Goal: Transaction & Acquisition: Obtain resource

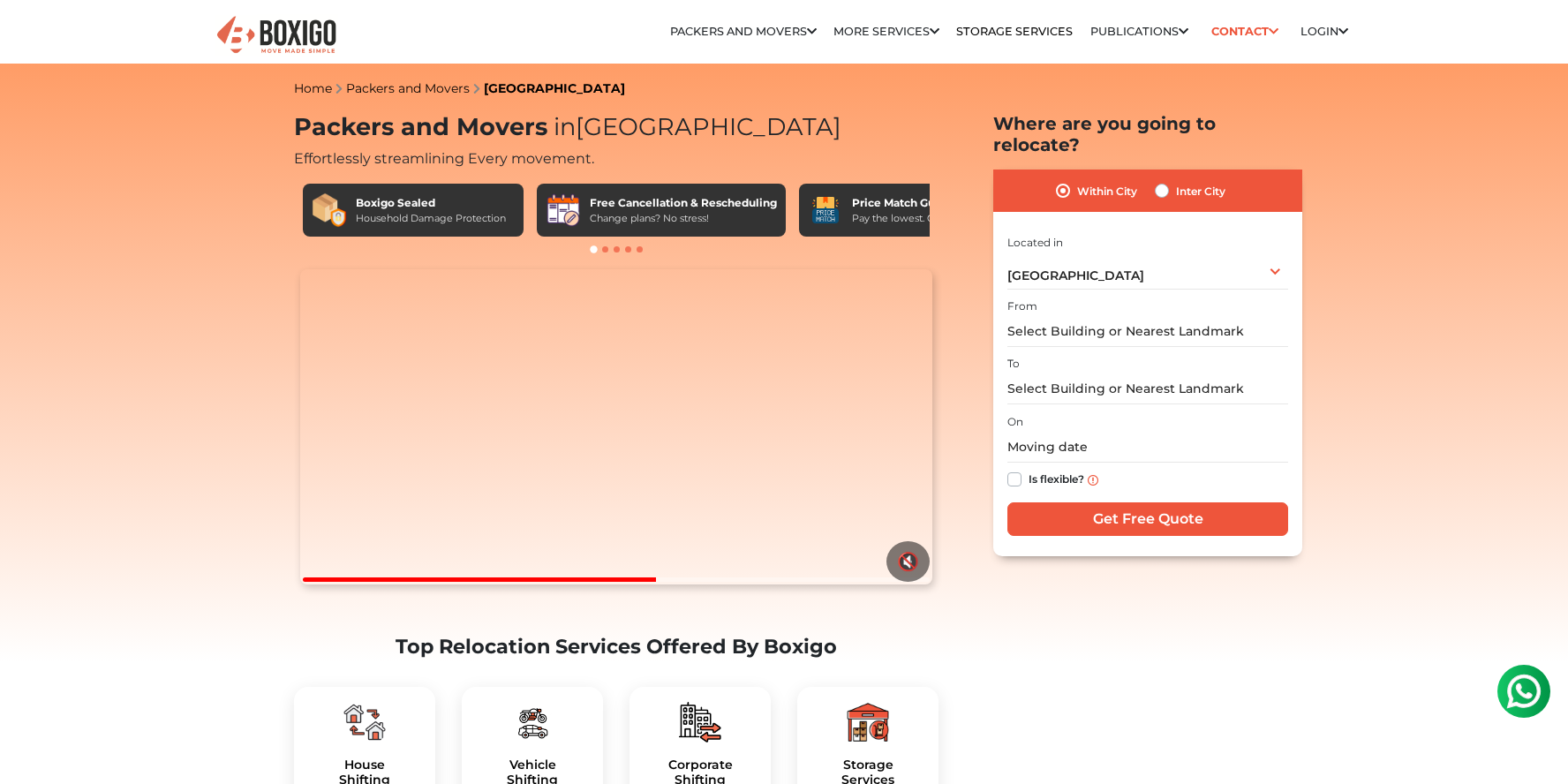
click at [1176, 180] on label "Inter City" at bounding box center [1200, 191] width 49 height 21
click at [1166, 180] on input "Inter City" at bounding box center [1162, 189] width 14 height 18
radio input "true"
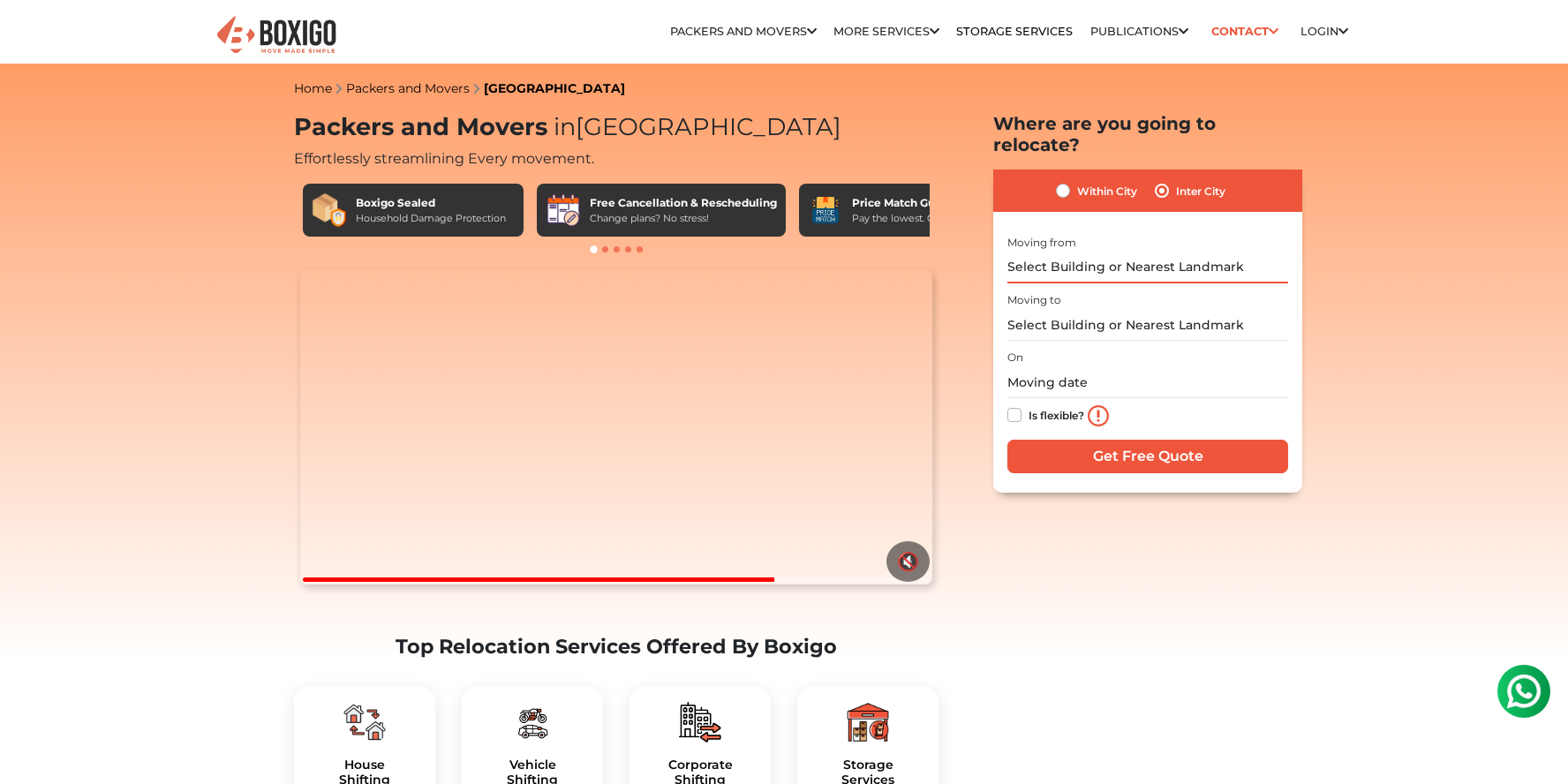
click at [1131, 253] on input "text" at bounding box center [1147, 268] width 280 height 31
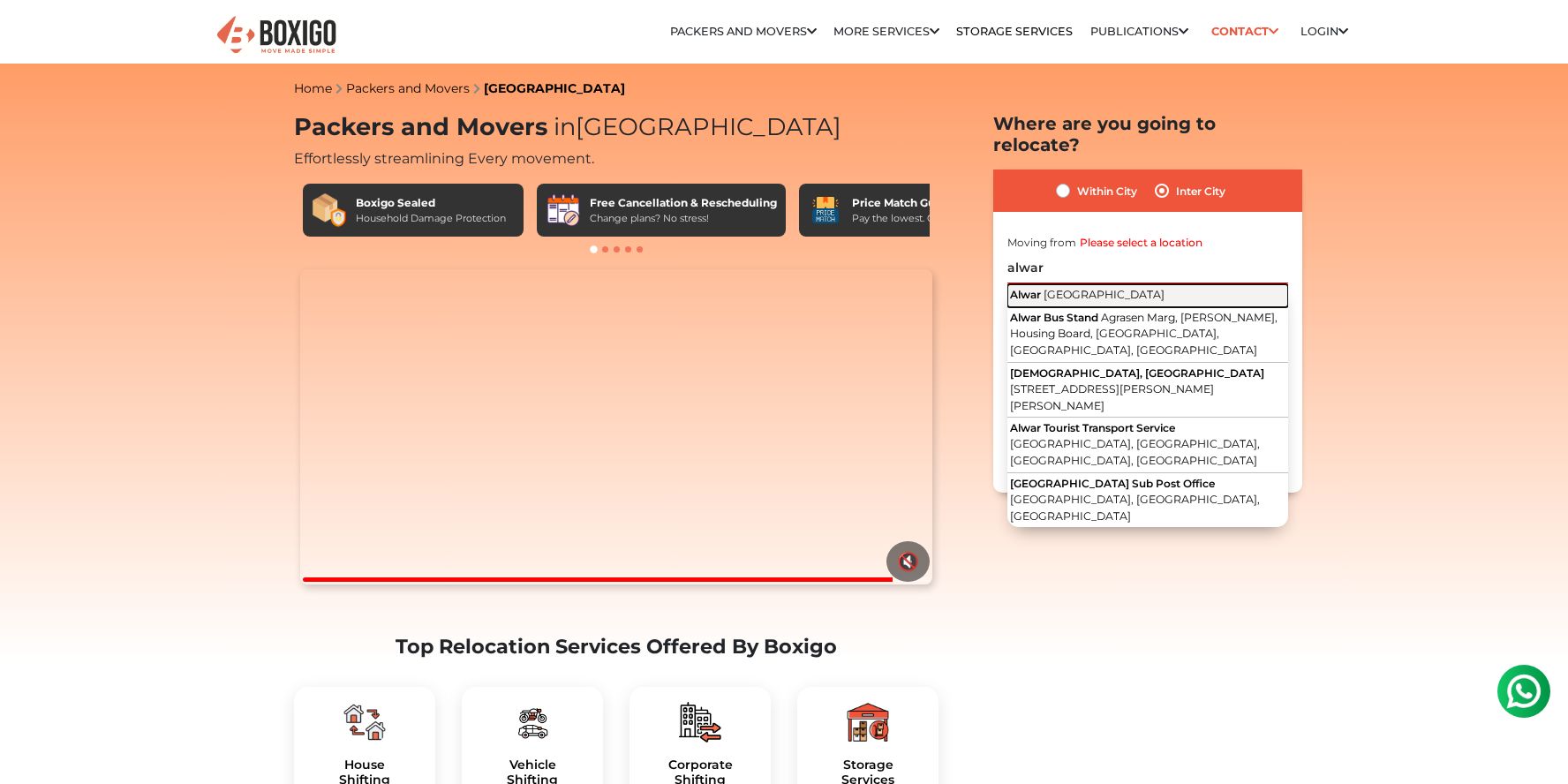
click at [1133, 284] on button "Alwar [GEOGRAPHIC_DATA]" at bounding box center [1147, 296] width 280 height 23
type input "[GEOGRAPHIC_DATA], [GEOGRAPHIC_DATA]"
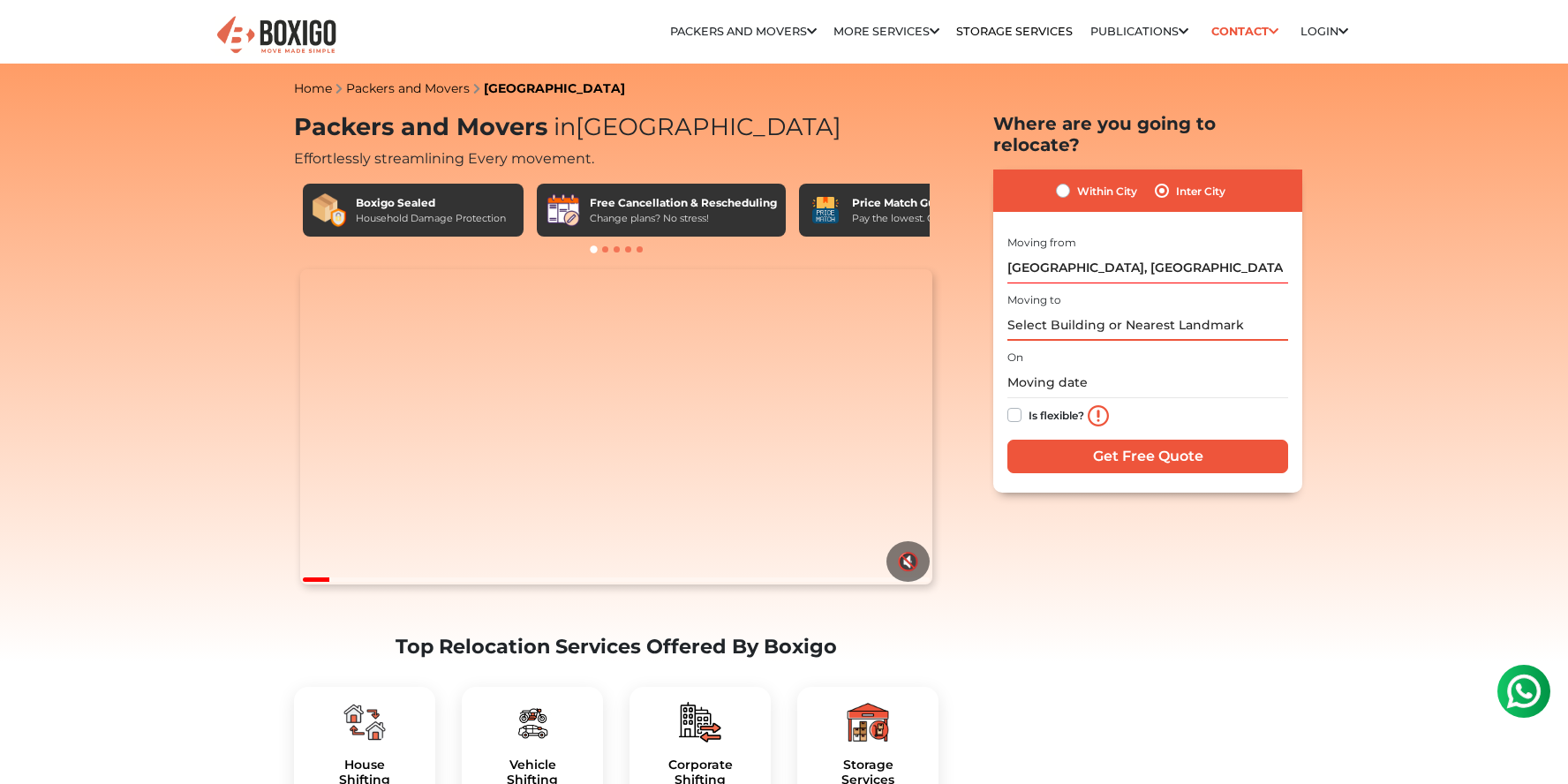
click at [1063, 310] on input "text" at bounding box center [1147, 325] width 280 height 31
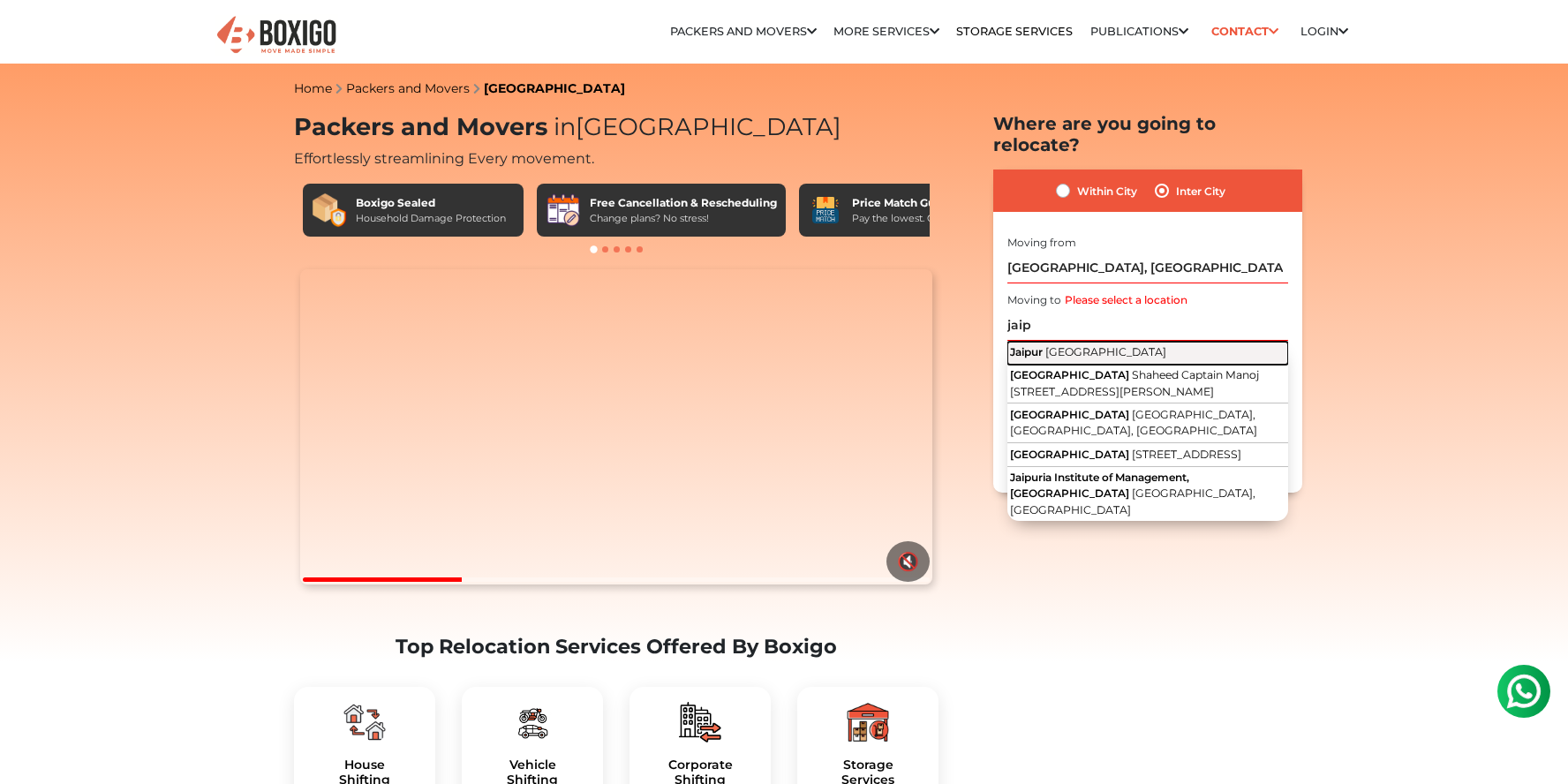
click at [1047, 346] on span "Rajasthan" at bounding box center [1105, 352] width 121 height 13
type input "Jaipur, Rajasthan"
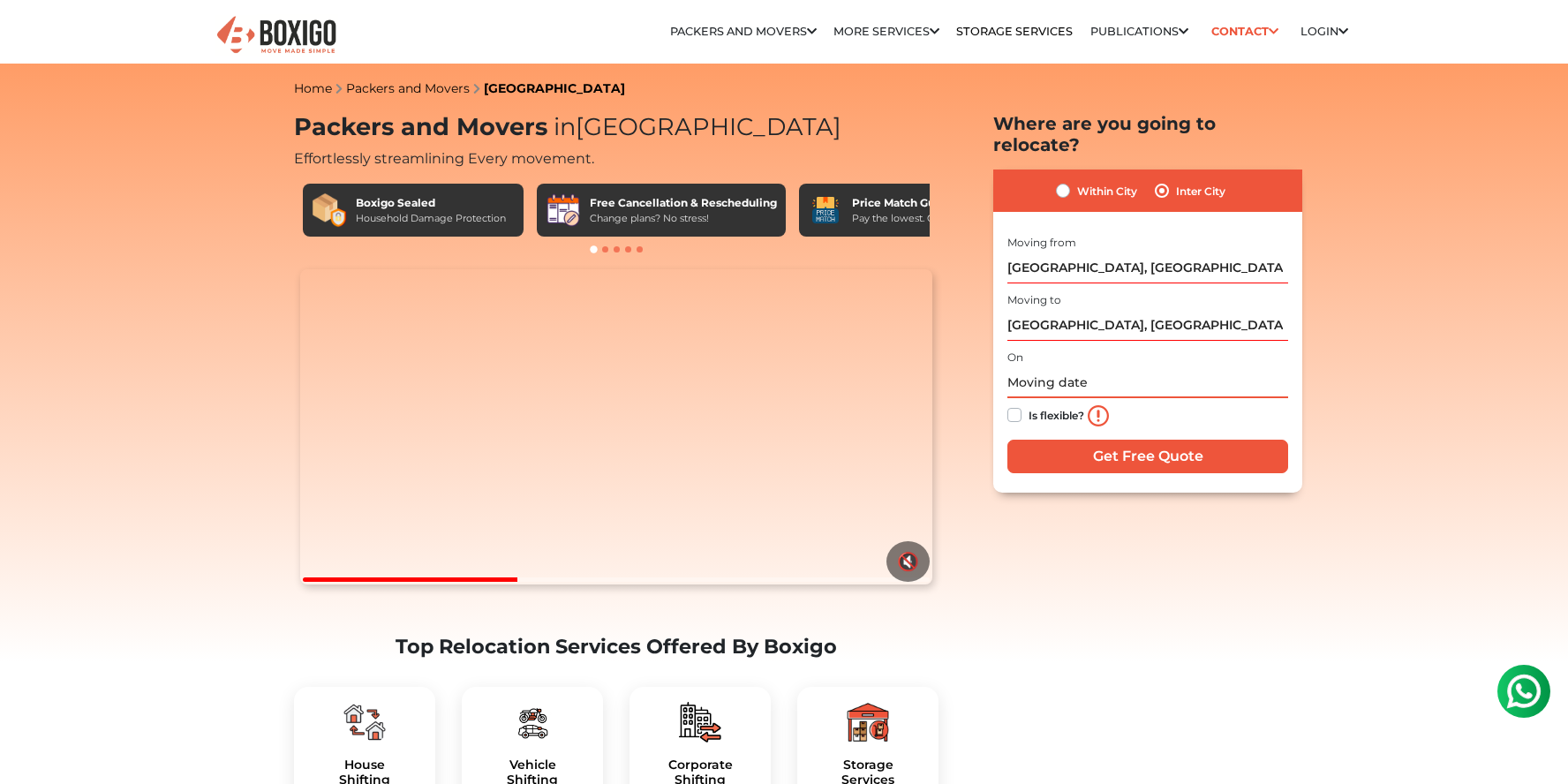
click at [1047, 367] on input "text" at bounding box center [1147, 382] width 280 height 31
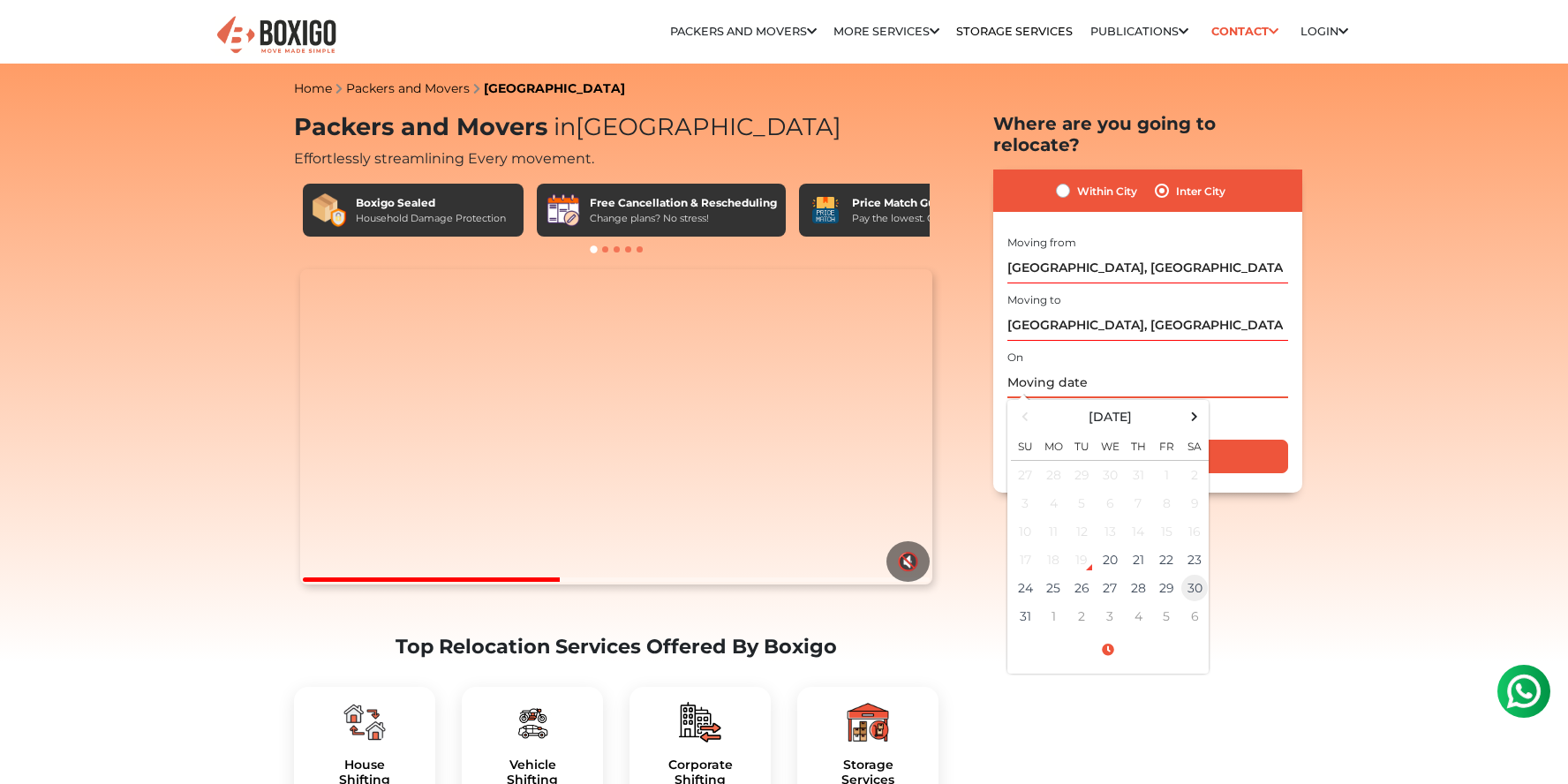
click at [1189, 574] on td "30" at bounding box center [1195, 588] width 29 height 29
type input "08/30/2025 12:00 AM"
click at [1257, 398] on div "Is flexible?" at bounding box center [1147, 416] width 280 height 36
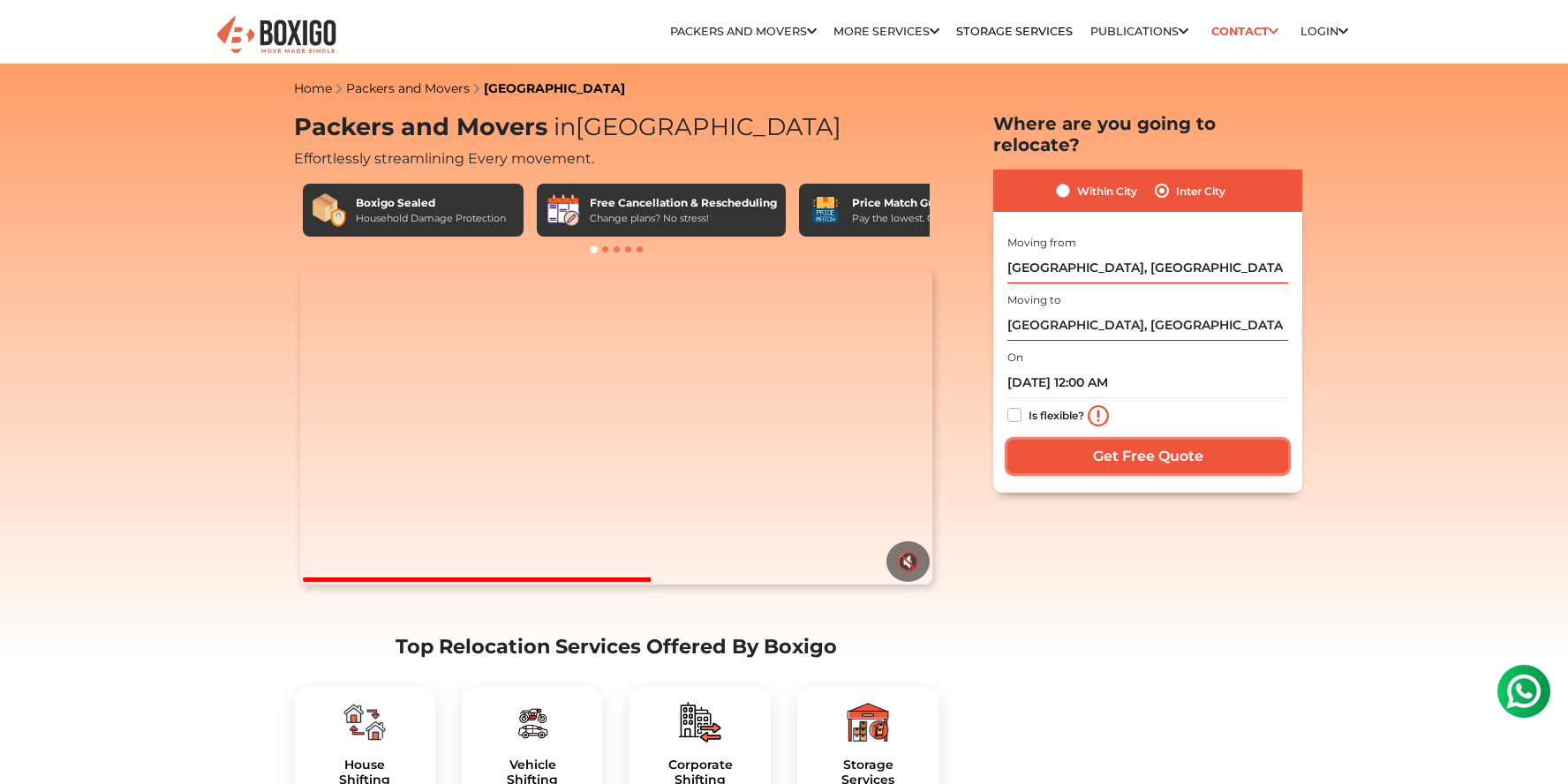
click at [1067, 439] on input "Get Free Quote" at bounding box center [1147, 456] width 280 height 34
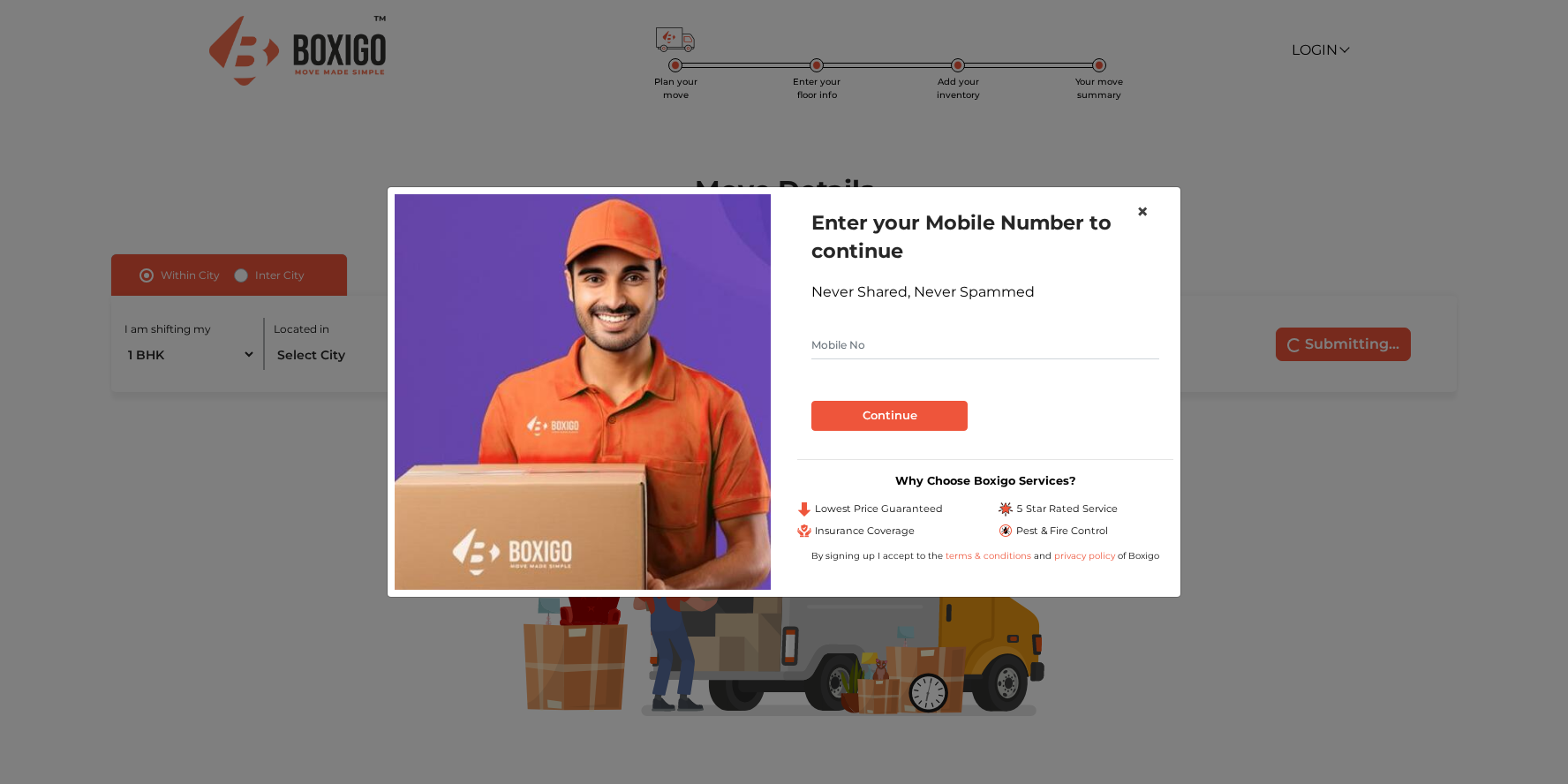
click at [1148, 207] on button "×" at bounding box center [1141, 212] width 40 height 49
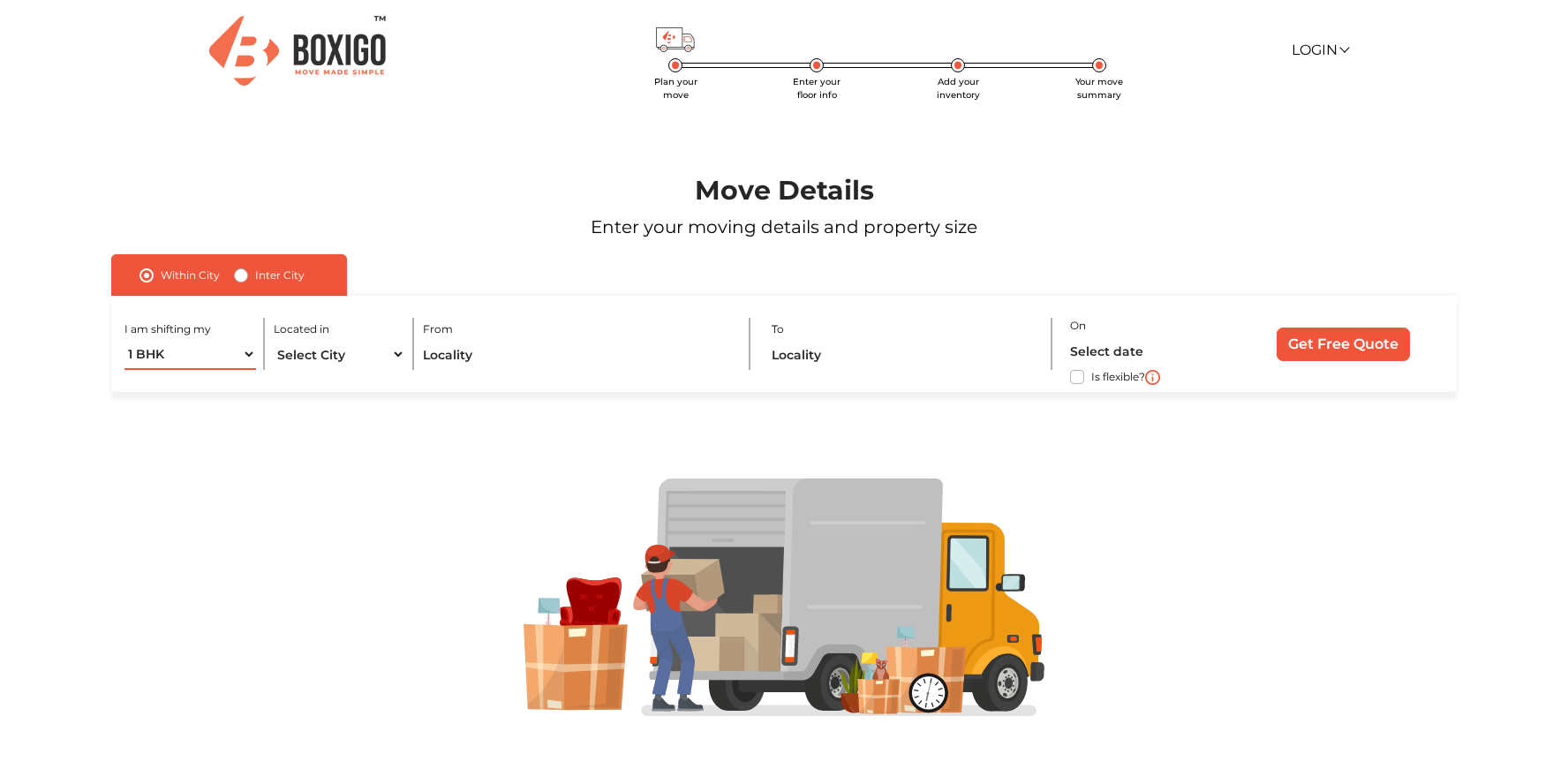
click at [237, 354] on select "1 BHK 2 BHK 3 BHK 3 + BHK FEW ITEMS" at bounding box center [189, 354] width 130 height 31
select select "FEW ITEMS"
click at [124, 339] on select "1 BHK 2 BHK 3 BHK 3 + BHK FEW ITEMS" at bounding box center [189, 354] width 130 height 31
click at [350, 346] on select "Select City [GEOGRAPHIC_DATA] [GEOGRAPHIC_DATA] [GEOGRAPHIC_DATA] [GEOGRAPHIC_D…" at bounding box center [338, 354] width 130 height 31
